Goal: Entertainment & Leisure: Consume media (video, audio)

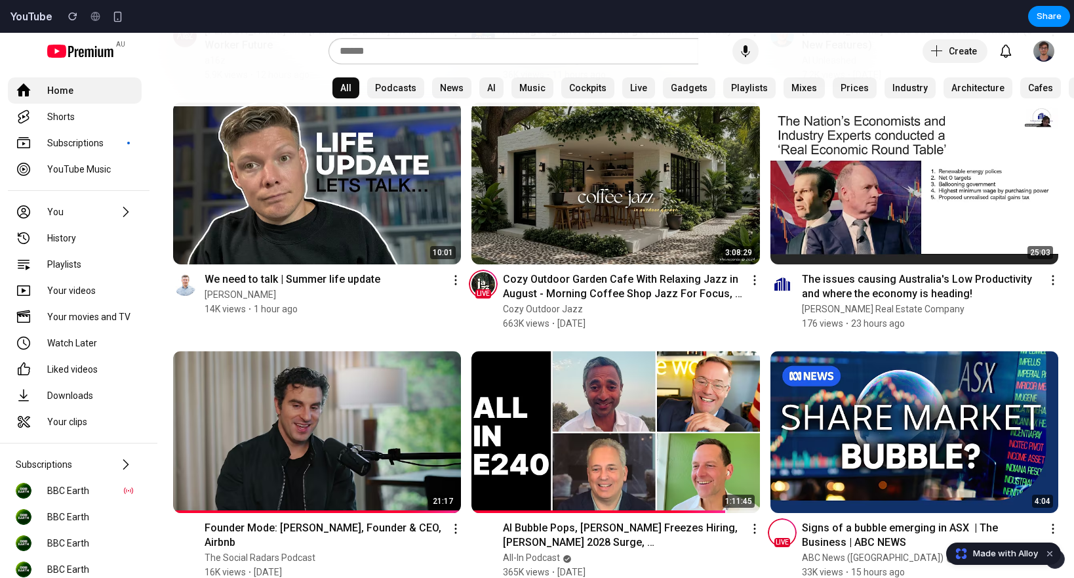
click at [289, 435] on img at bounding box center [317, 432] width 288 height 162
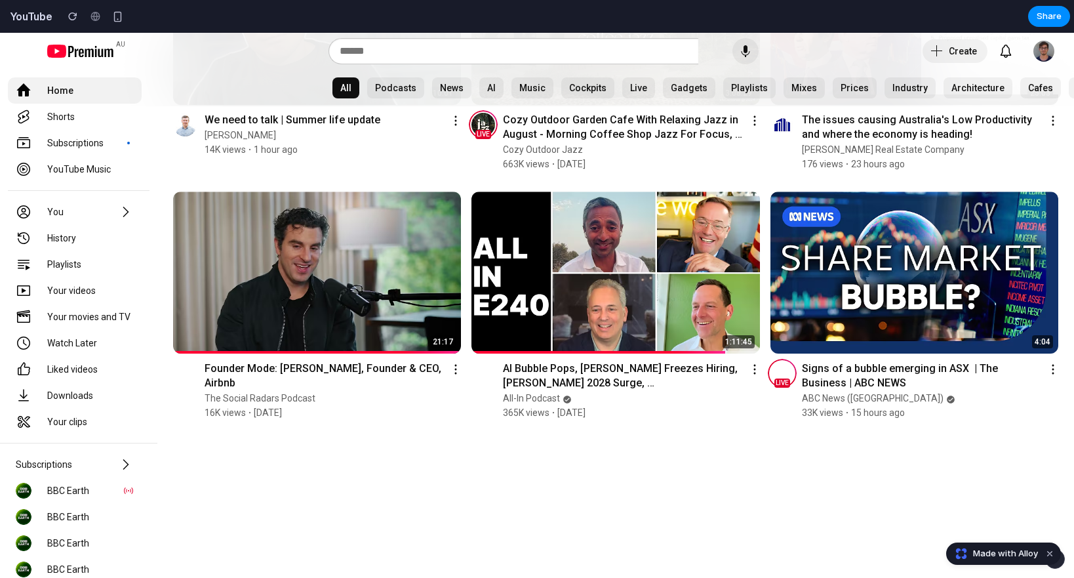
scroll to position [427, 0]
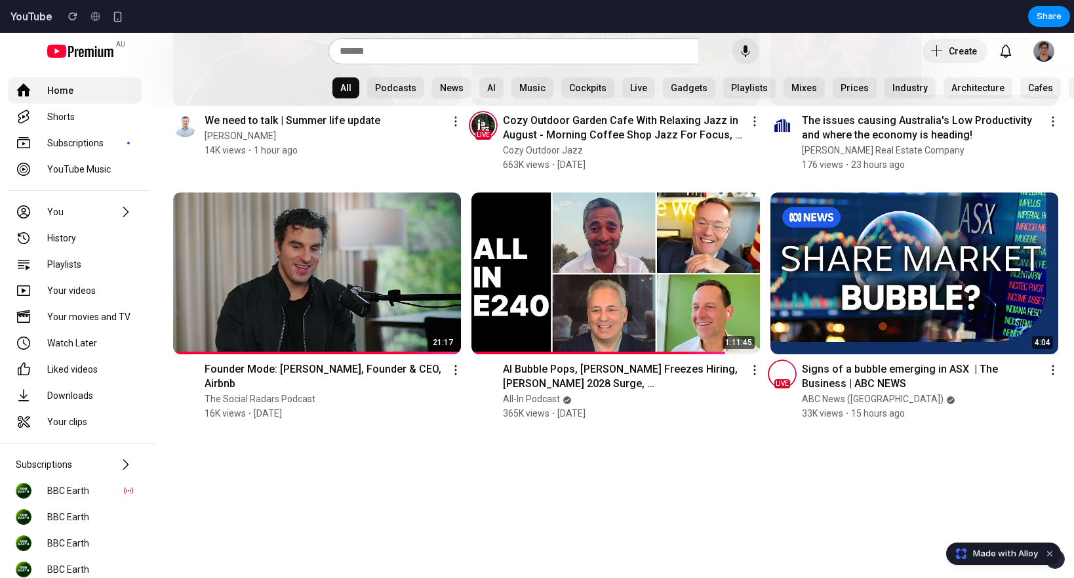
drag, startPoint x: 658, startPoint y: 411, endPoint x: 543, endPoint y: 308, distance: 154.7
click at [543, 308] on div "1:11:45 AI Bubble Pops, [PERSON_NAME] Freezes Hiring, [PERSON_NAME] 2028 Surge,…" at bounding box center [616, 306] width 288 height 228
click at [672, 414] on div "365K views • [DATE]" at bounding box center [631, 413] width 256 height 13
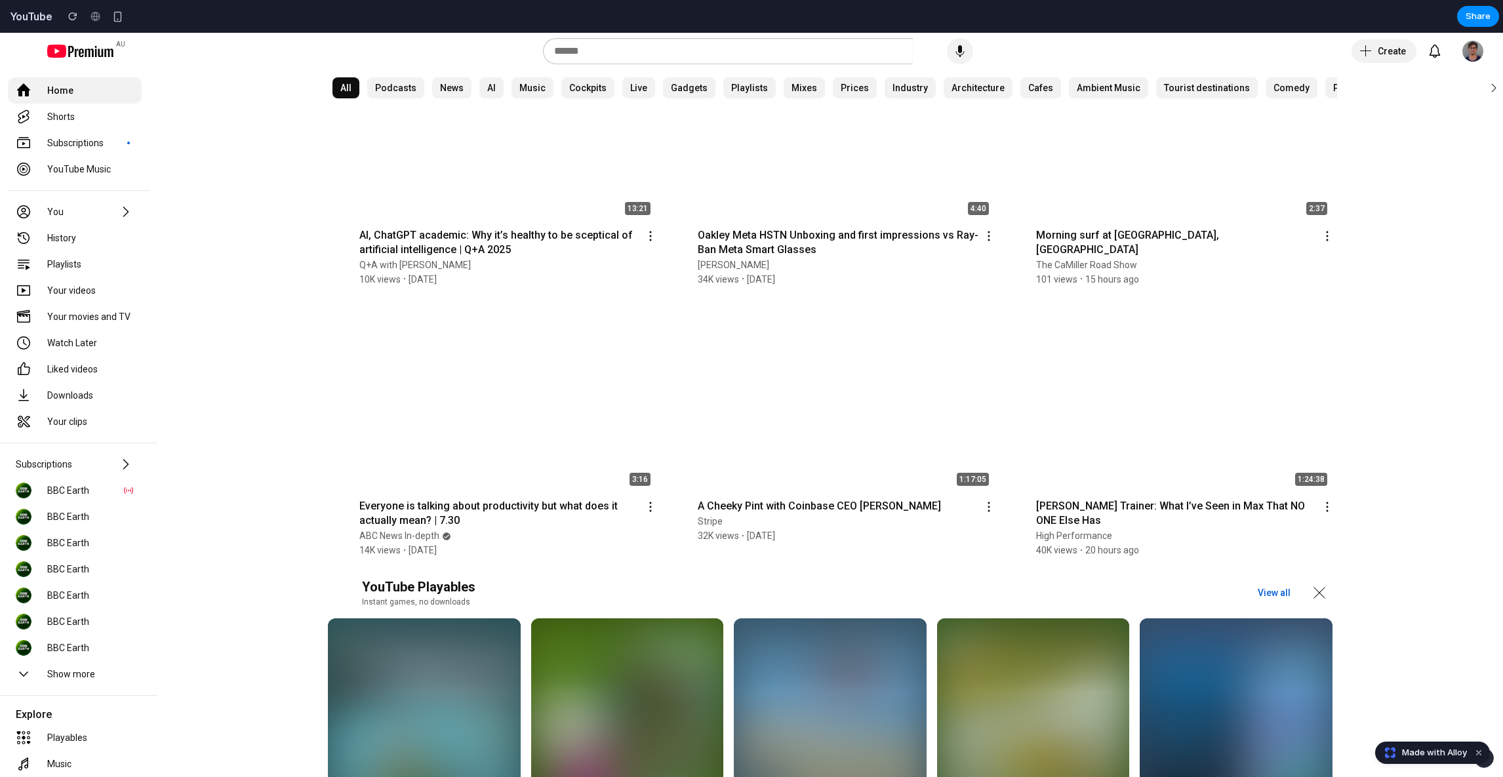
scroll to position [0, 0]
